Goal: Task Accomplishment & Management: Manage account settings

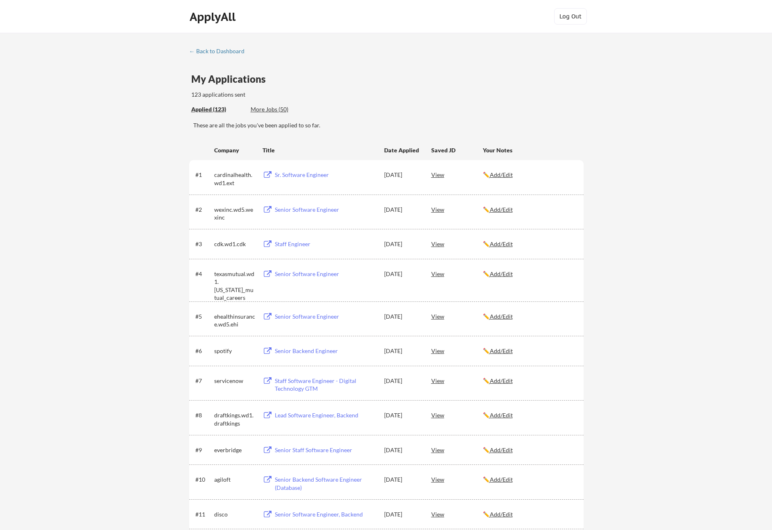
scroll to position [16, 0]
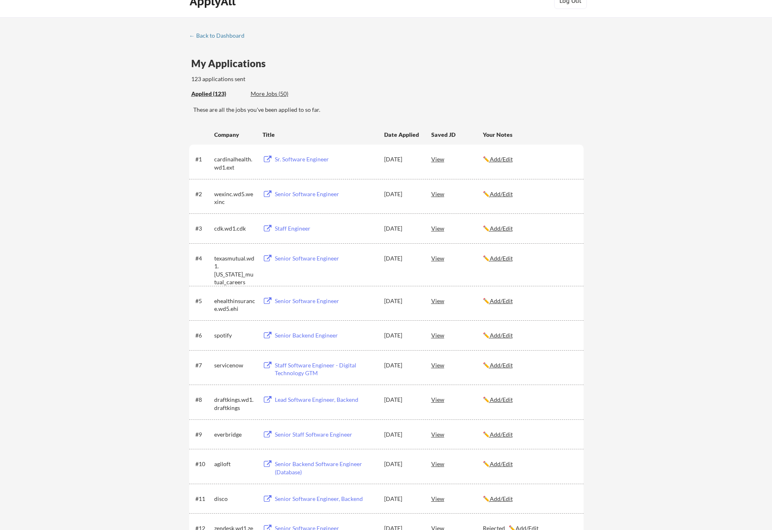
click at [297, 258] on div "Senior Software Engineer" at bounding box center [326, 258] width 102 height 8
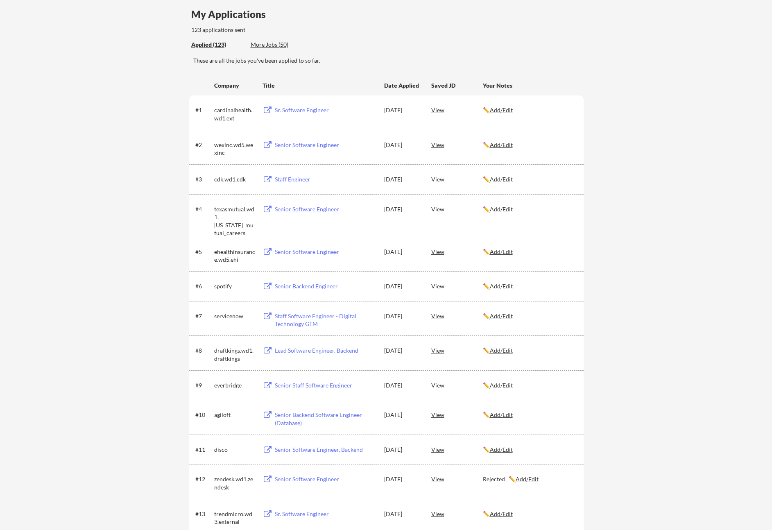
scroll to position [95, 0]
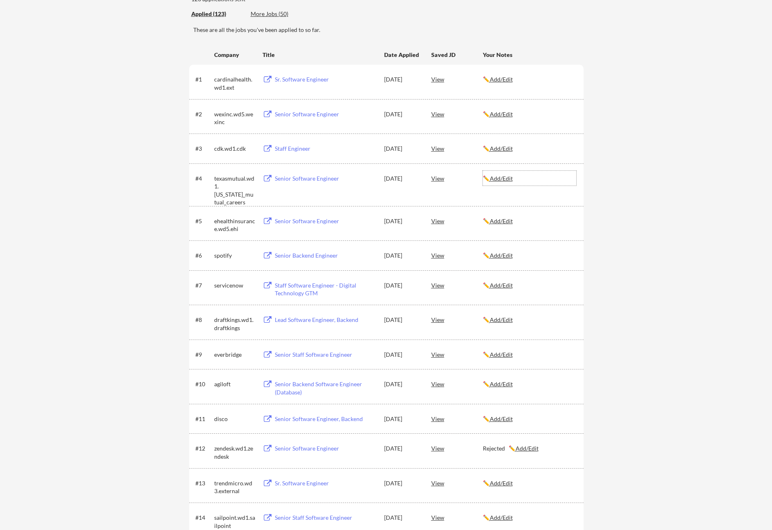
click at [509, 177] on u "Add/Edit" at bounding box center [501, 178] width 23 height 7
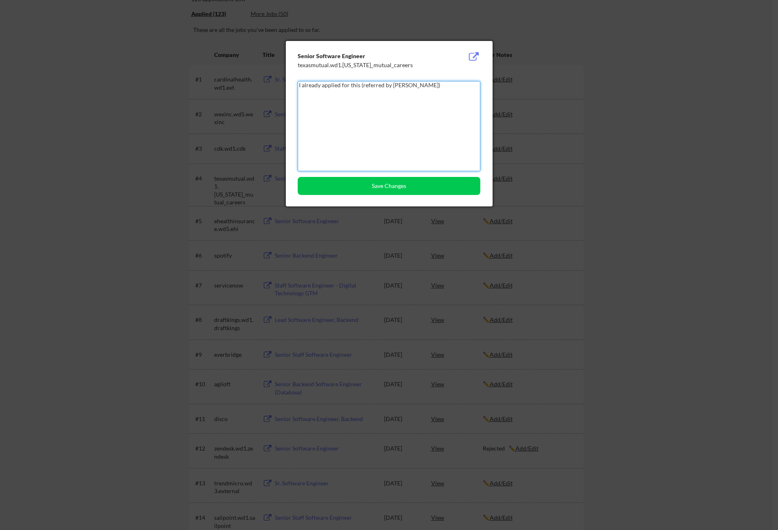
type textarea "I already applied for this (referred by Zach)"
click at [400, 190] on button "Save Changes" at bounding box center [389, 186] width 183 height 18
